Goal: Task Accomplishment & Management: Use online tool/utility

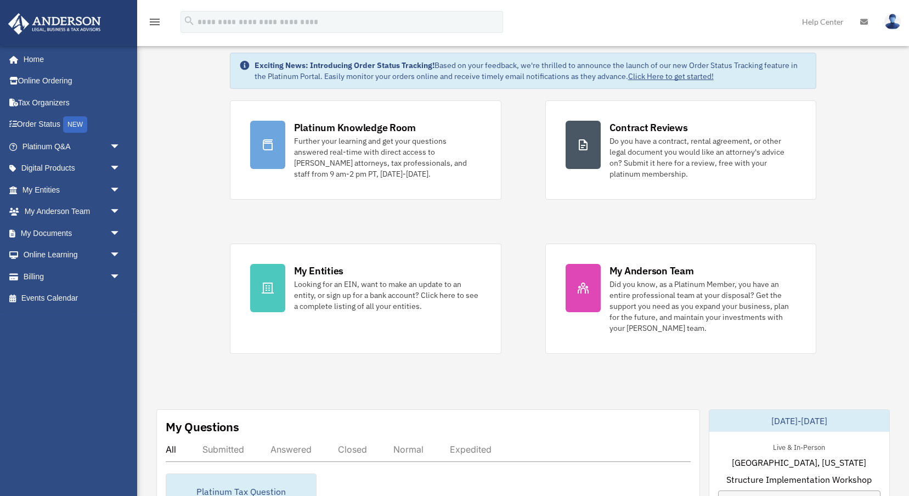
scroll to position [845, 0]
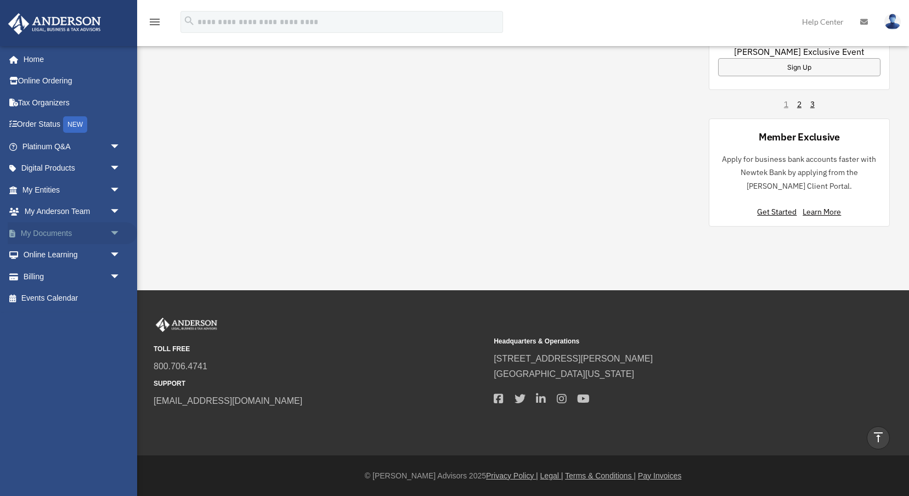
click at [114, 233] on span "arrow_drop_down" at bounding box center [121, 233] width 22 height 22
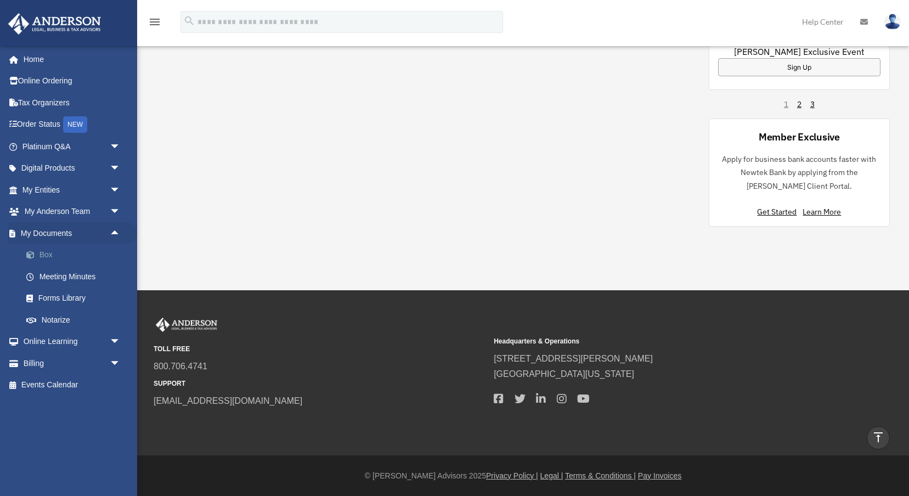
click at [55, 249] on link "Box" at bounding box center [76, 255] width 122 height 22
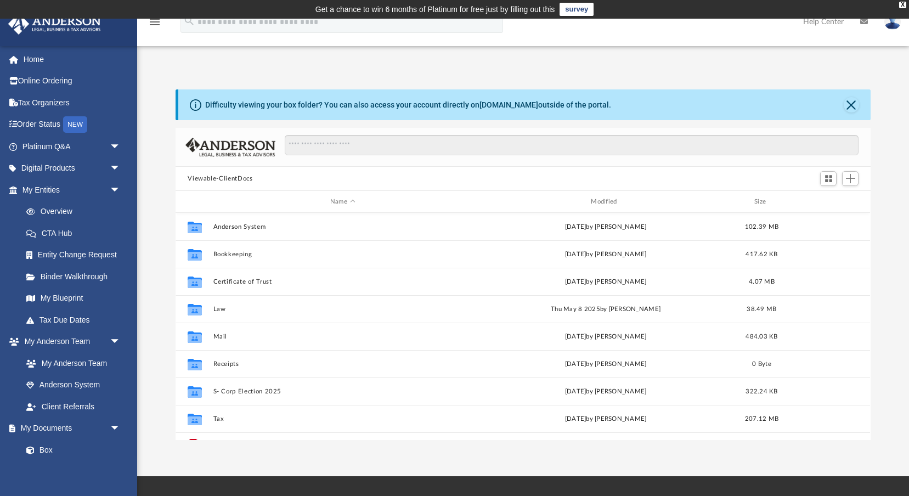
scroll to position [20, 0]
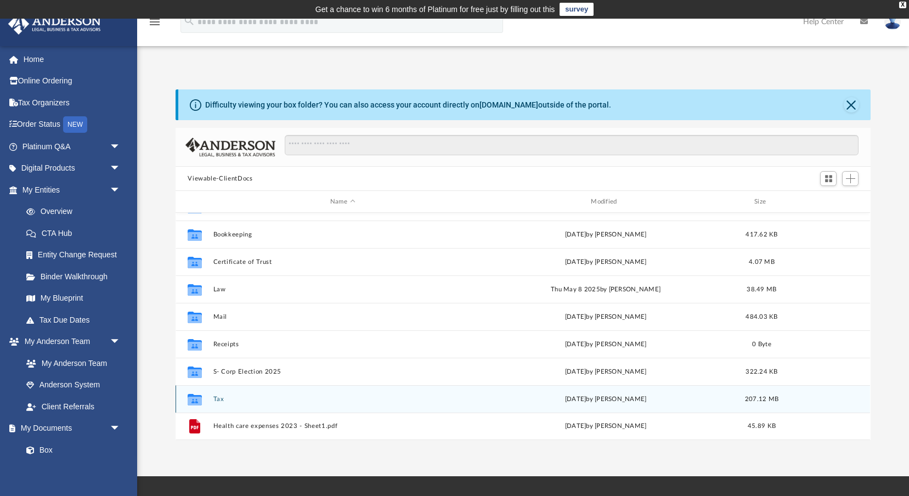
click at [222, 398] on button "Tax" at bounding box center [342, 399] width 258 height 7
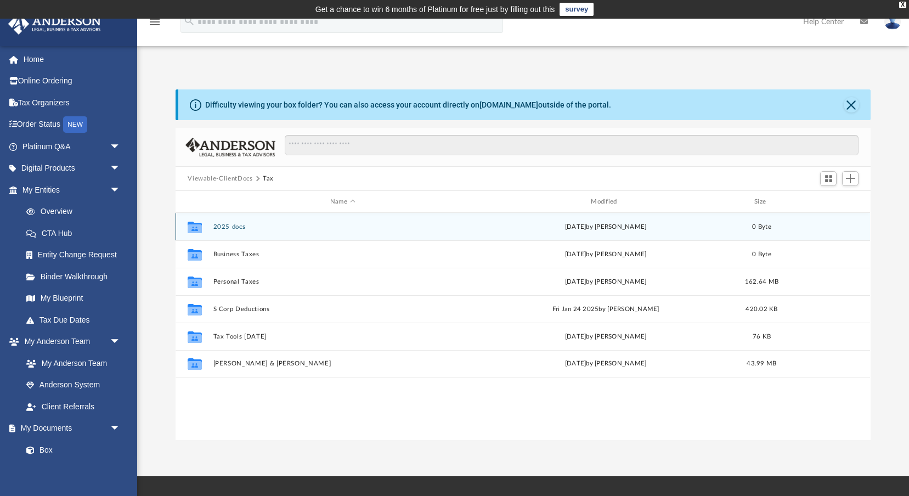
scroll to position [0, 0]
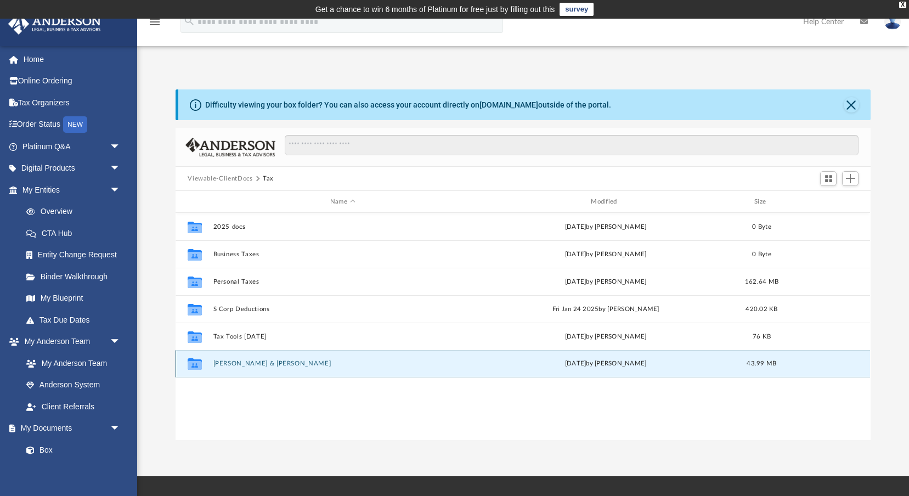
click at [262, 365] on button "Thueson, Andrew Todd & Megan" at bounding box center [342, 363] width 258 height 7
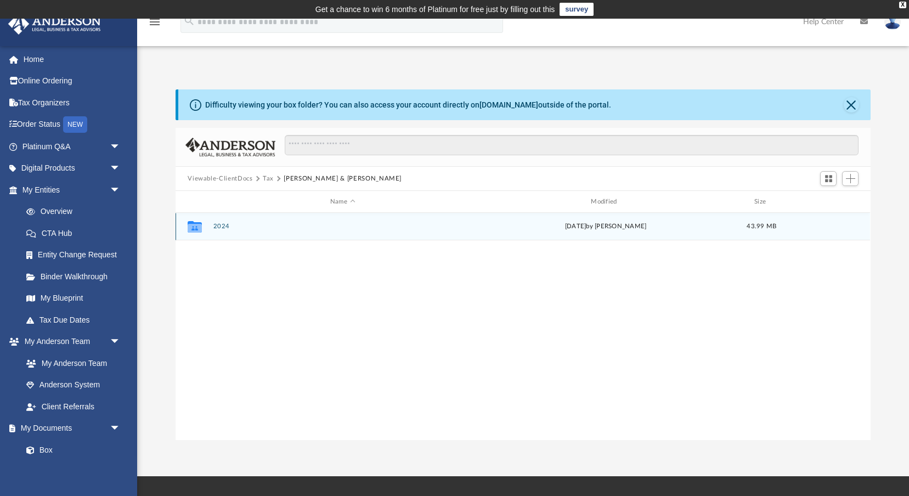
click at [218, 221] on div "Collaborated Folder 2024 Tue Jul 1 2025 by Todd Thueson 43.99 MB" at bounding box center [523, 226] width 695 height 27
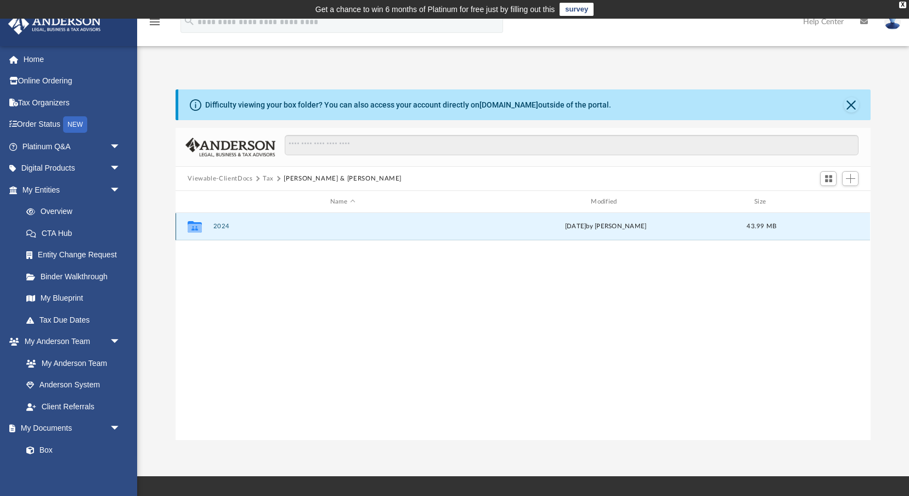
click at [218, 227] on button "2024" at bounding box center [342, 226] width 258 height 7
click at [251, 228] on button "Digital Tax Organizer" at bounding box center [342, 226] width 258 height 7
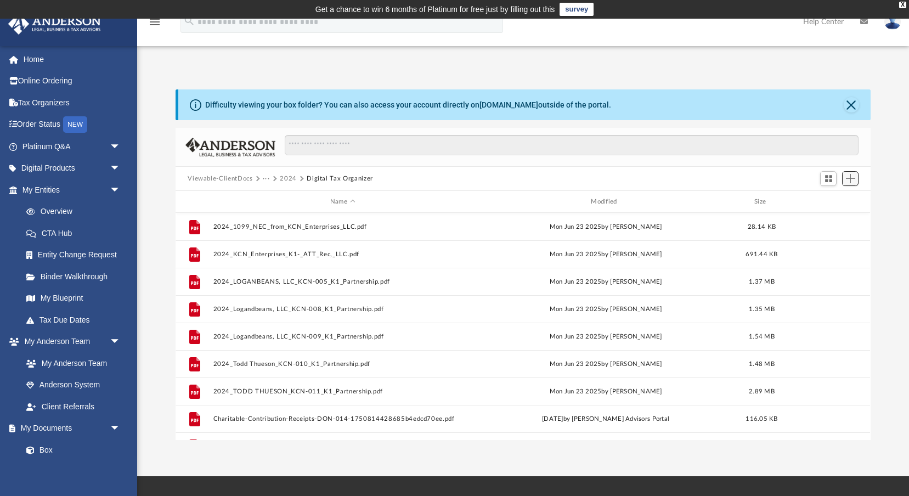
click at [850, 178] on span "Add" at bounding box center [850, 178] width 9 height 9
click at [829, 200] on li "Upload" at bounding box center [835, 201] width 35 height 12
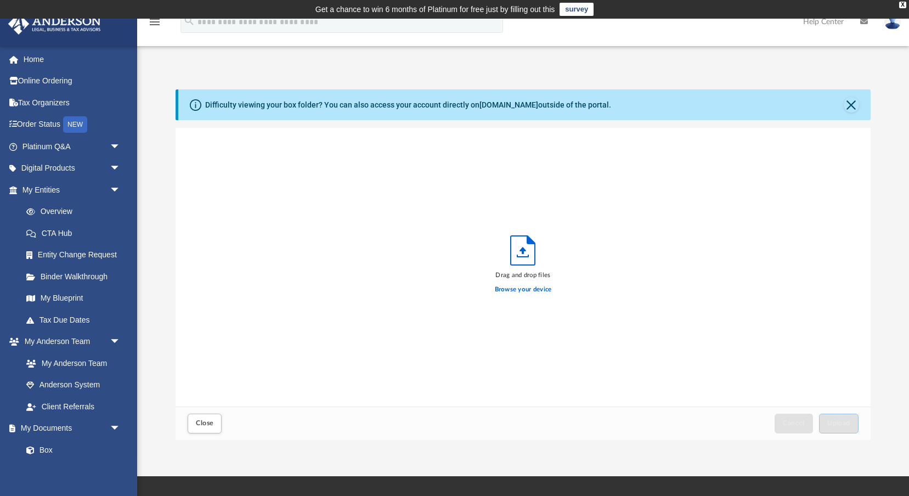
scroll to position [278, 695]
click at [841, 423] on span "Upload" at bounding box center [838, 423] width 23 height 7
click at [198, 422] on span "Close" at bounding box center [205, 423] width 18 height 7
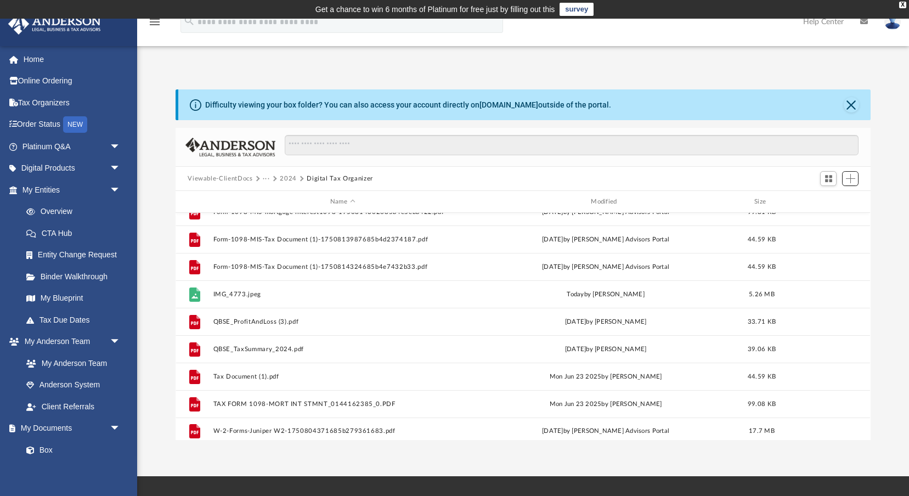
scroll to position [404, 0]
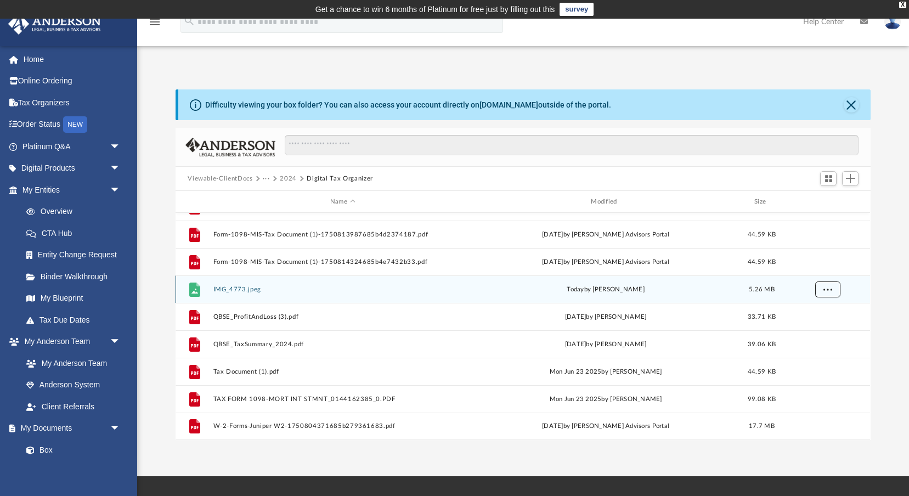
click at [828, 289] on span "More options" at bounding box center [828, 289] width 9 height 6
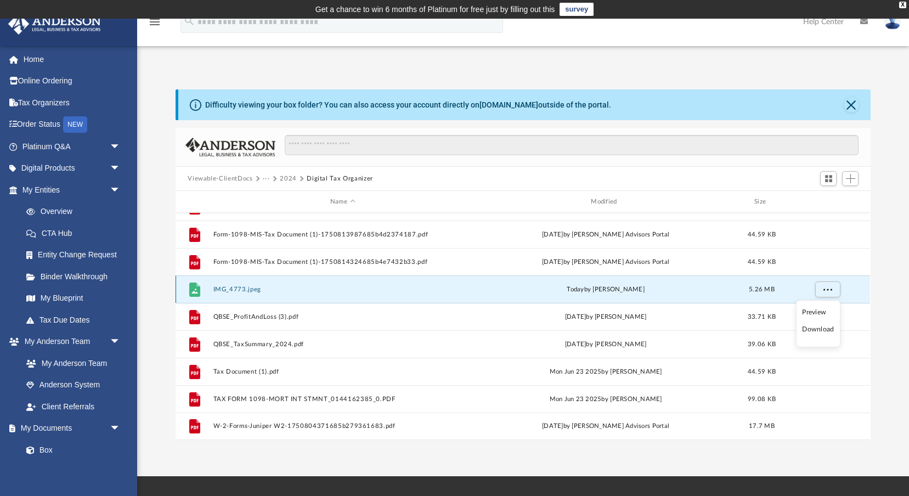
click at [246, 292] on button "IMG_4773.jpeg" at bounding box center [342, 289] width 258 height 7
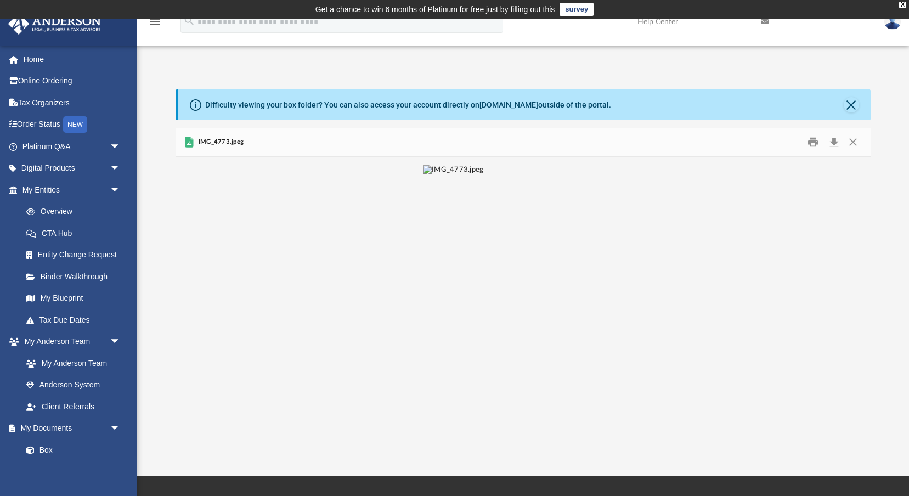
click at [232, 141] on span "IMG_4773.jpeg" at bounding box center [220, 142] width 48 height 10
click at [852, 142] on button "Close" at bounding box center [853, 142] width 20 height 17
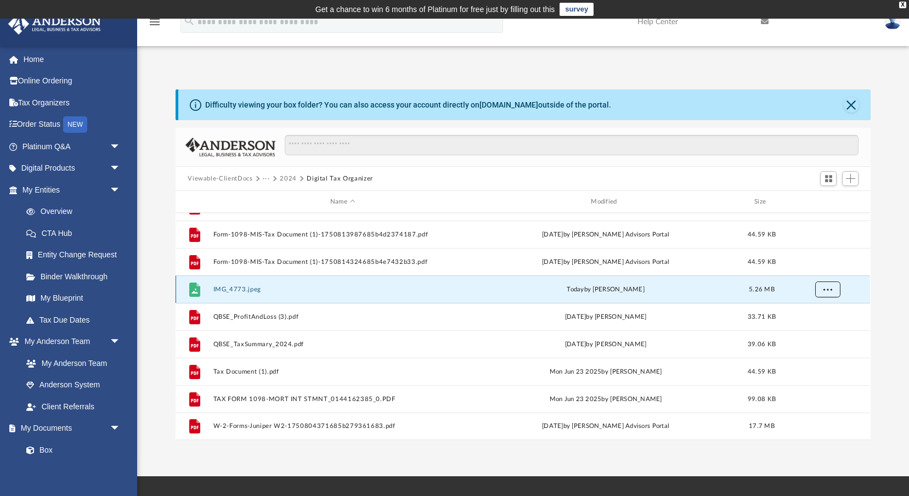
click at [827, 288] on span "More options" at bounding box center [828, 289] width 9 height 6
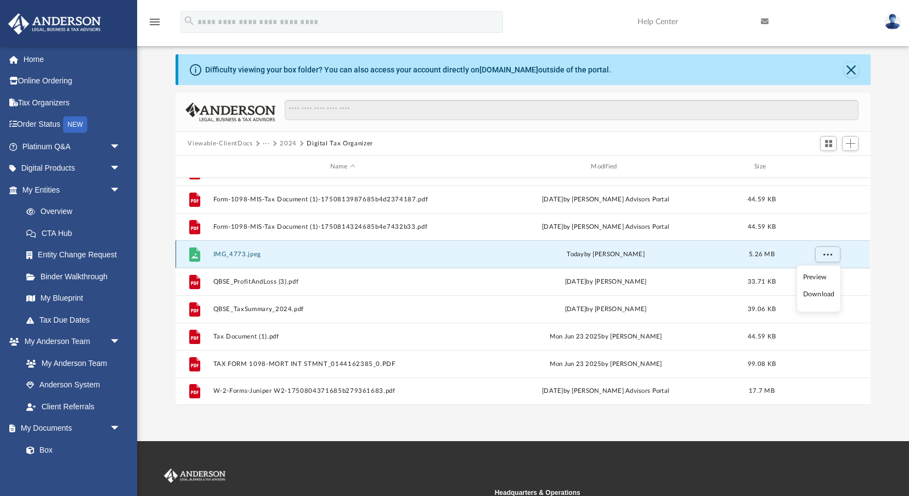
scroll to position [27, 0]
